Goal: Information Seeking & Learning: Compare options

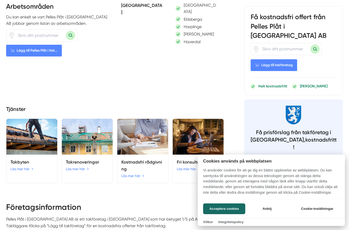
scroll to position [288, 0]
click at [31, 135] on div at bounding box center [174, 115] width 349 height 230
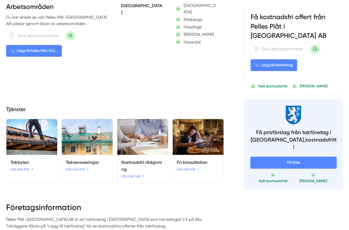
click at [27, 166] on link "Läs mer här" at bounding box center [21, 169] width 23 height 6
click at [43, 45] on span "Lägg till Pelles Plåt i Hal..." at bounding box center [34, 51] width 56 height 12
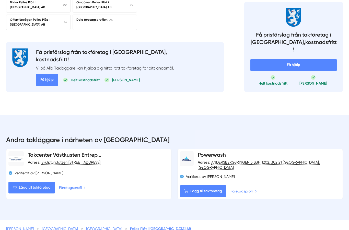
scroll to position [568, 0]
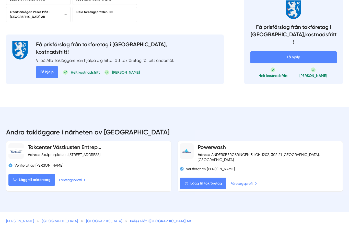
click at [75, 177] on link "Företagsprofil" at bounding box center [72, 180] width 27 height 6
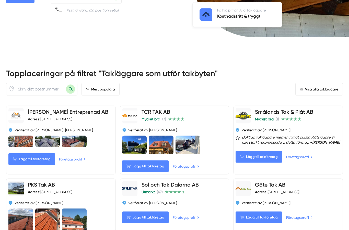
scroll to position [165, 0]
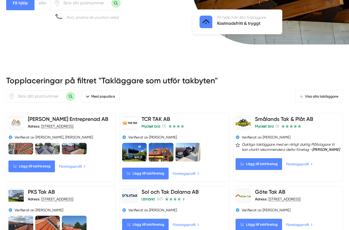
click at [31, 94] on input "number" at bounding box center [40, 97] width 51 height 12
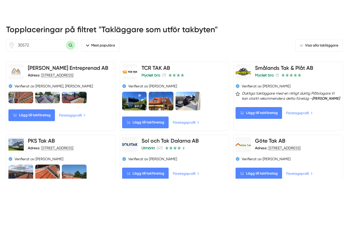
type input "30572"
click at [70, 92] on button "Sök med postnummer" at bounding box center [70, 96] width 9 height 9
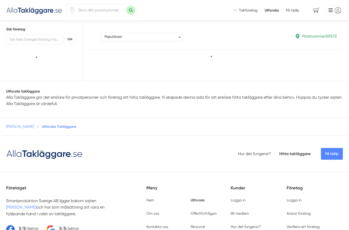
type input "30572"
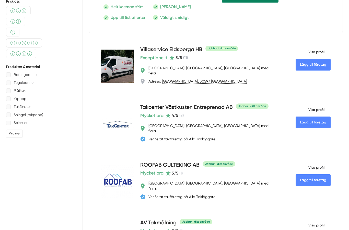
scroll to position [211, 0]
click at [180, 112] on h4 "Takcenter Västkusten Entreprenad AB" at bounding box center [186, 108] width 93 height 8
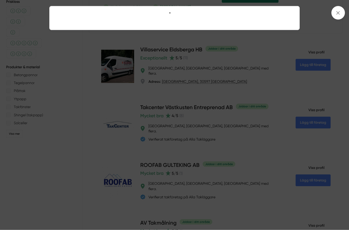
scroll to position [211, 0]
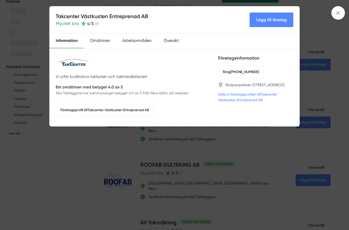
click at [70, 184] on div "Takcenter Västkusten Entreprenad AB Mycket bra 4 /5 ( 8 ) Lägg till företag Inf…" at bounding box center [174, 115] width 349 height 230
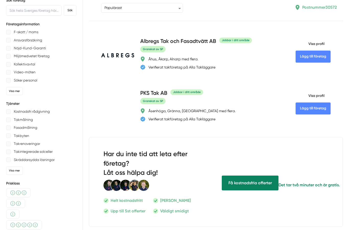
scroll to position [0, 0]
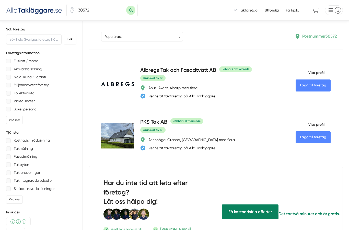
click at [12, 70] on div "Ansvarsförsäkring" at bounding box center [41, 69] width 70 height 6
